Goal: Transaction & Acquisition: Subscribe to service/newsletter

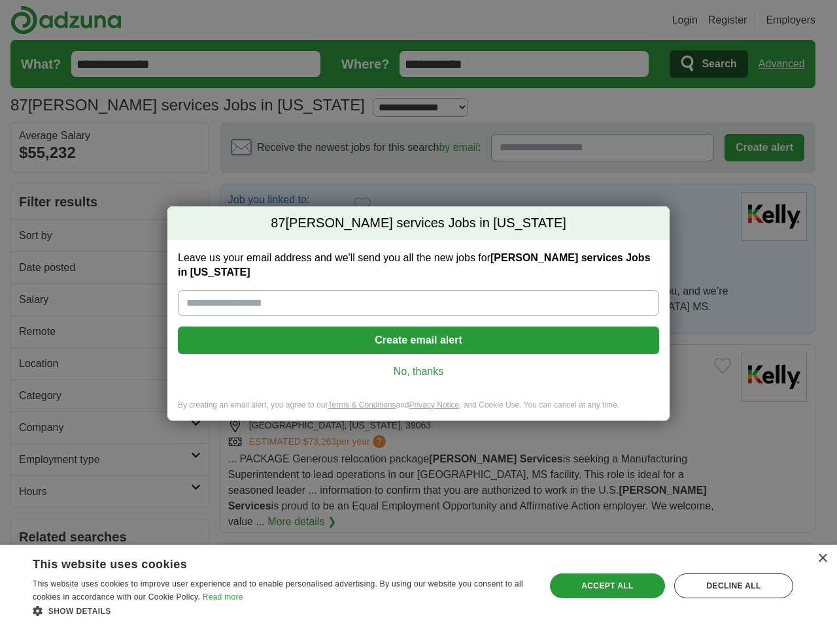
click at [418, 314] on input "Leave us your email address and we'll send you all the new jobs for [PERSON_NAM…" at bounding box center [418, 303] width 481 height 26
click at [418, 341] on button "Create email alert" at bounding box center [418, 340] width 481 height 27
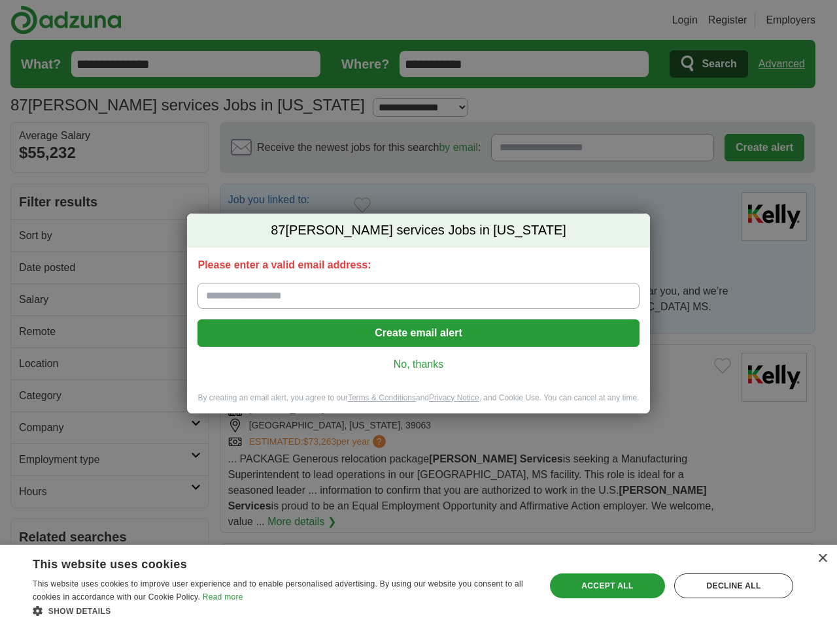
click at [418, 372] on div "Please enter a valid email address: Create email alert No, thanks" at bounding box center [418, 320] width 462 height 145
click at [822, 559] on div "×" at bounding box center [822, 559] width 10 height 10
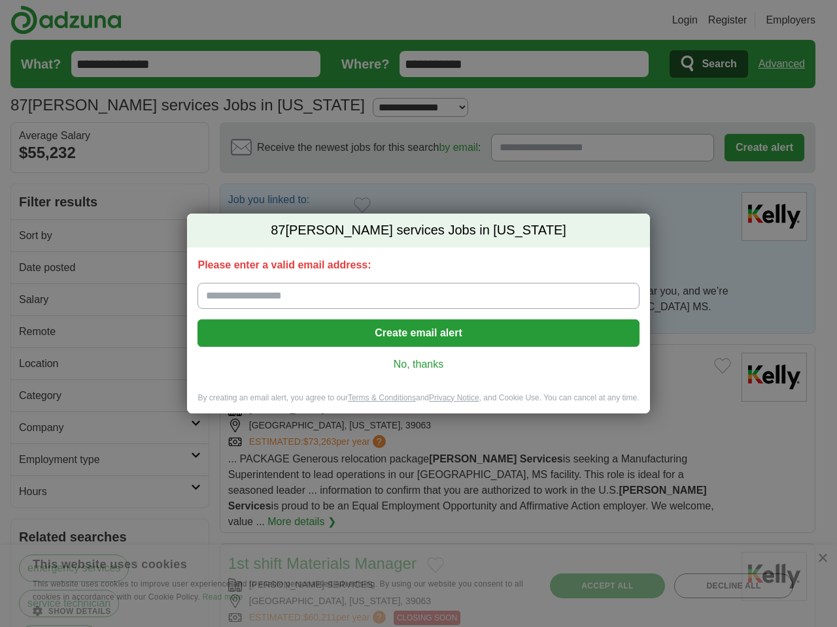
click at [281, 611] on div "87 [PERSON_NAME] services Jobs in [US_STATE] Please enter a valid email address…" at bounding box center [418, 313] width 837 height 627
